Goal: Find specific page/section: Find specific page/section

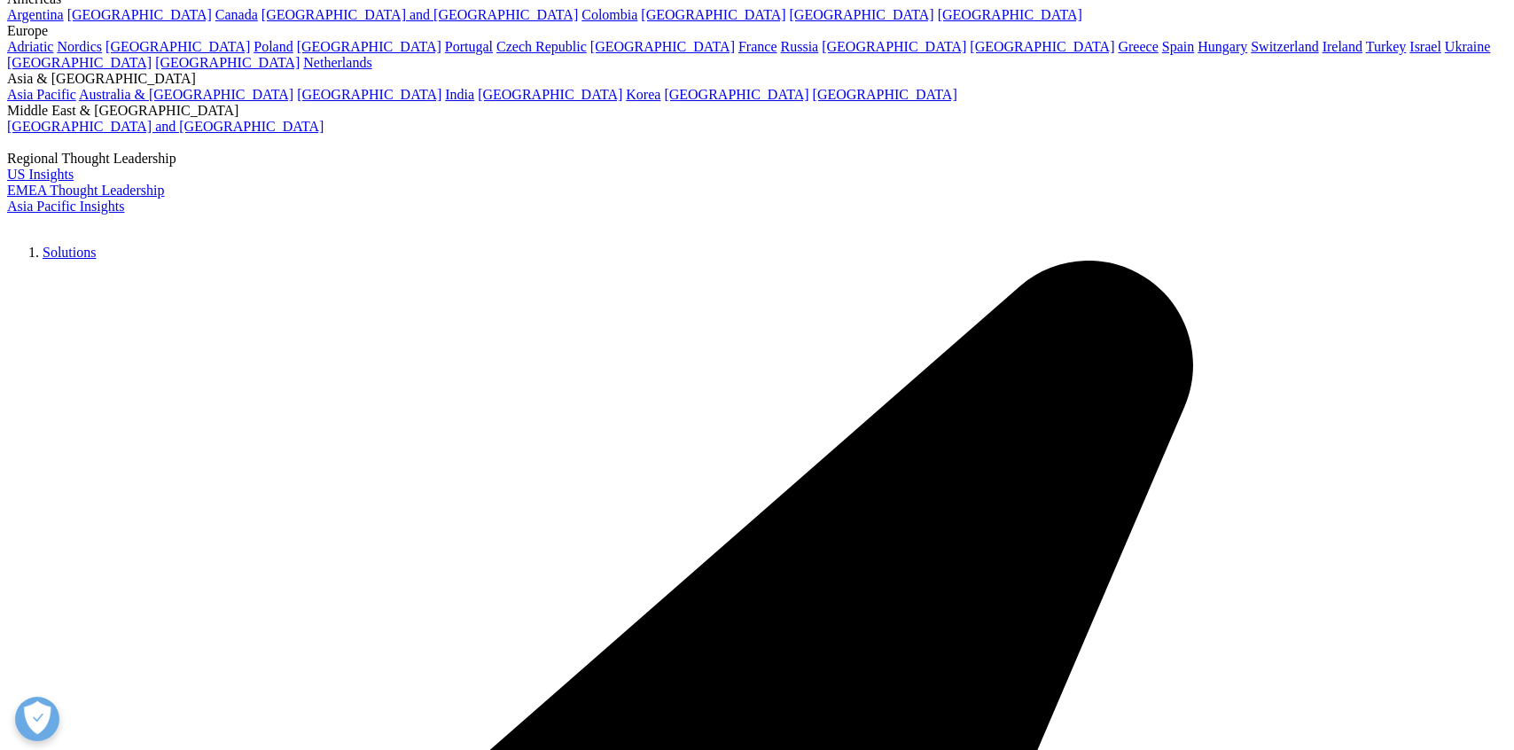
type input "R1416362"
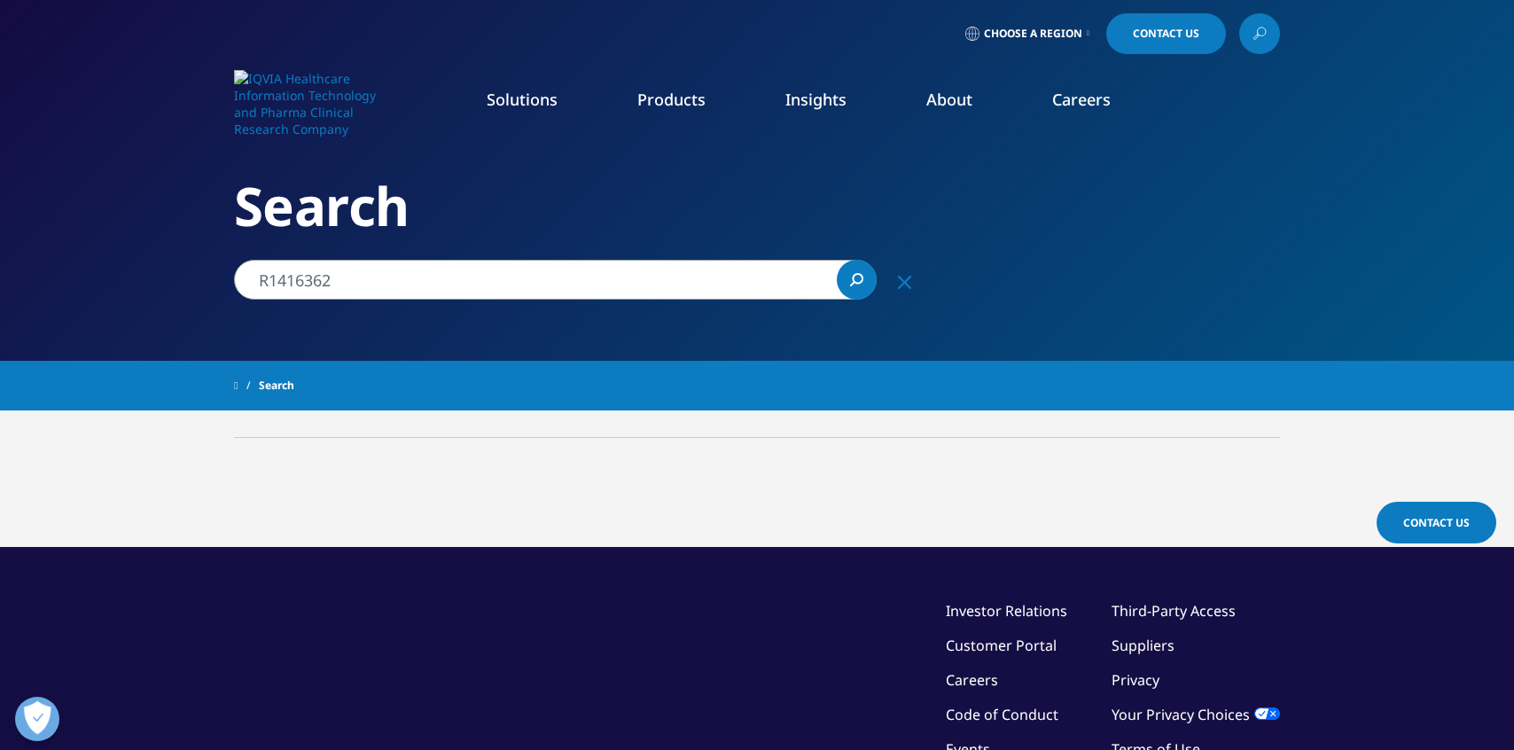
click at [458, 280] on input "R1416362" at bounding box center [555, 280] width 643 height 40
click at [908, 285] on icon "Clear" at bounding box center [904, 282] width 13 height 13
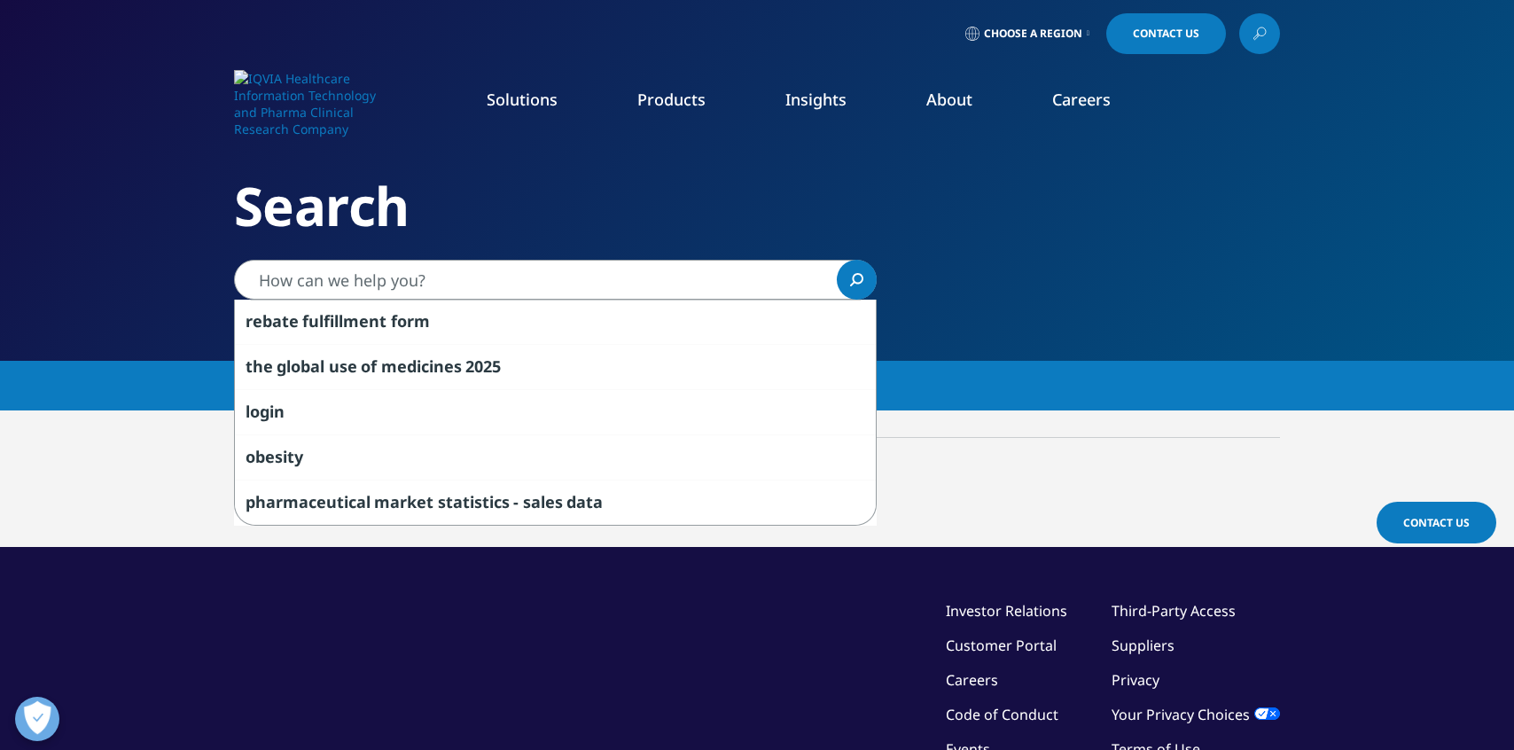
click at [782, 191] on h2 "Search" at bounding box center [757, 206] width 1046 height 66
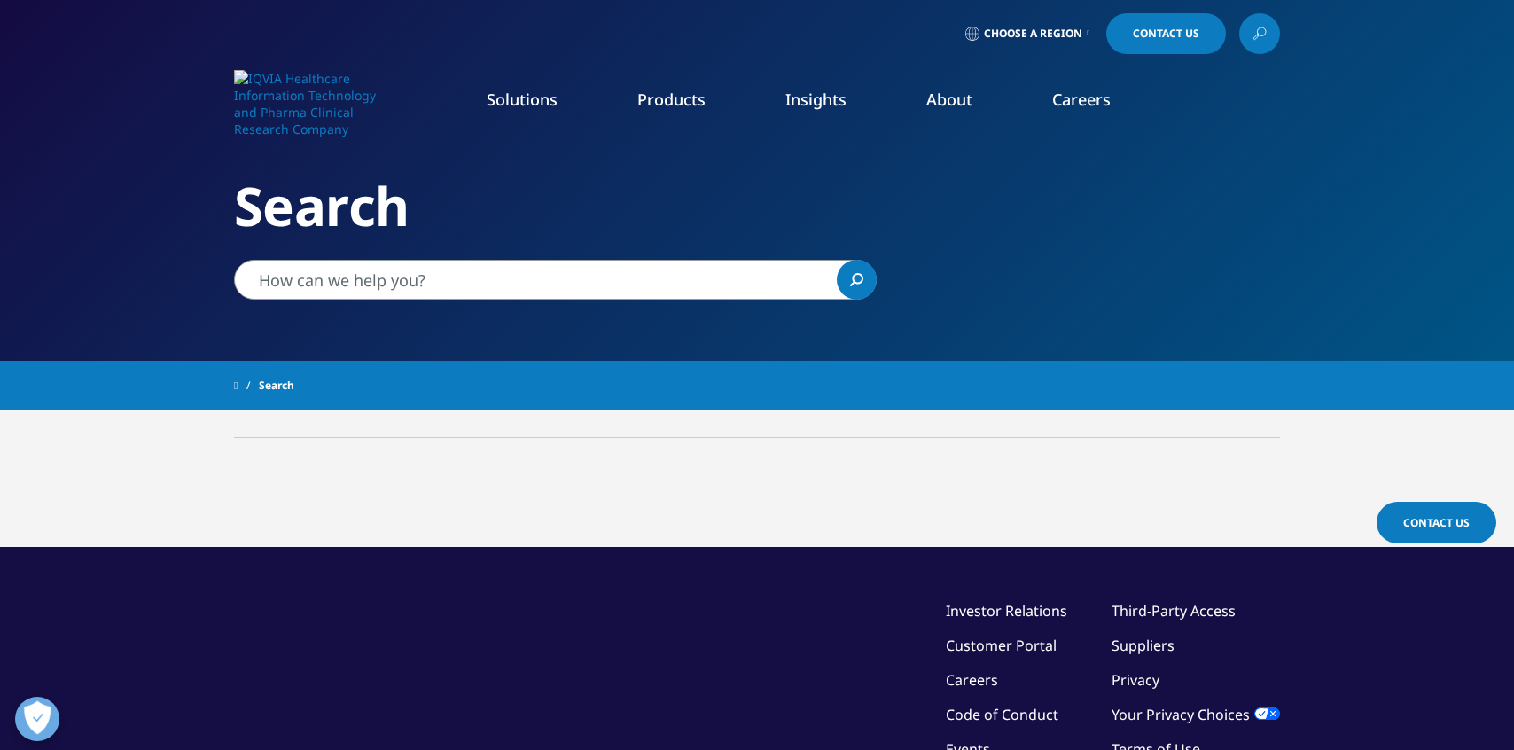
click at [419, 275] on input "Search" at bounding box center [555, 280] width 643 height 40
click at [404, 284] on input "Search" at bounding box center [555, 280] width 643 height 40
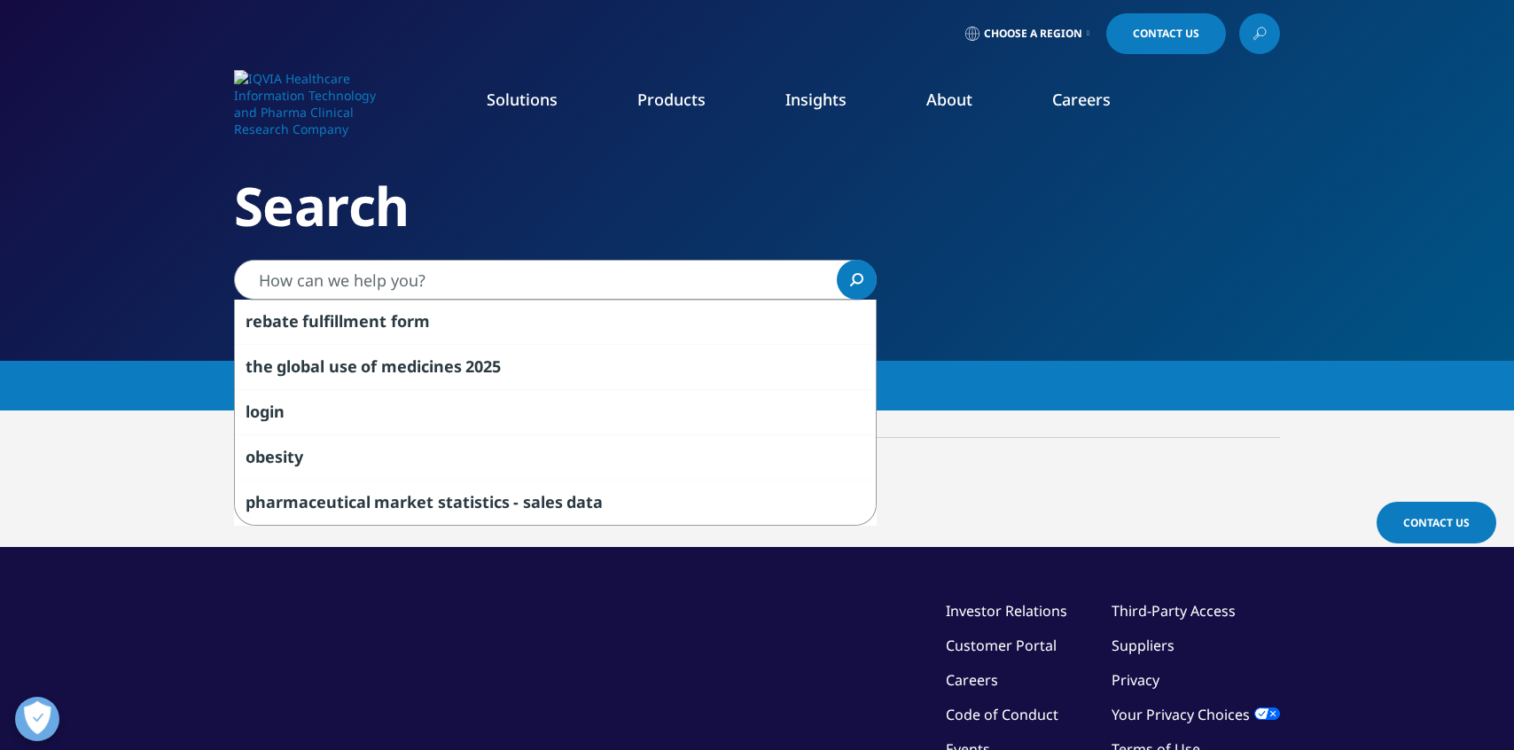
click at [404, 284] on input "Search" at bounding box center [555, 280] width 643 height 40
